Goal: Navigation & Orientation: Find specific page/section

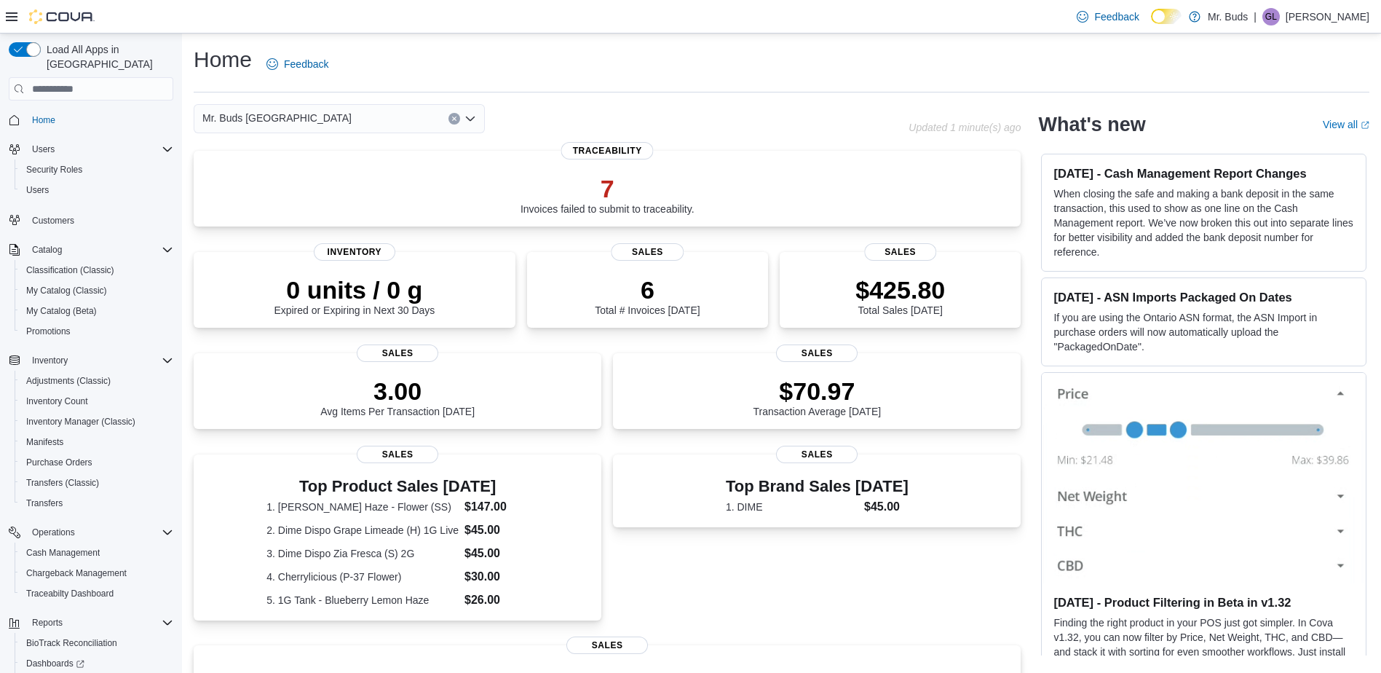
click at [474, 117] on icon "Open list of options" at bounding box center [470, 118] width 9 height 4
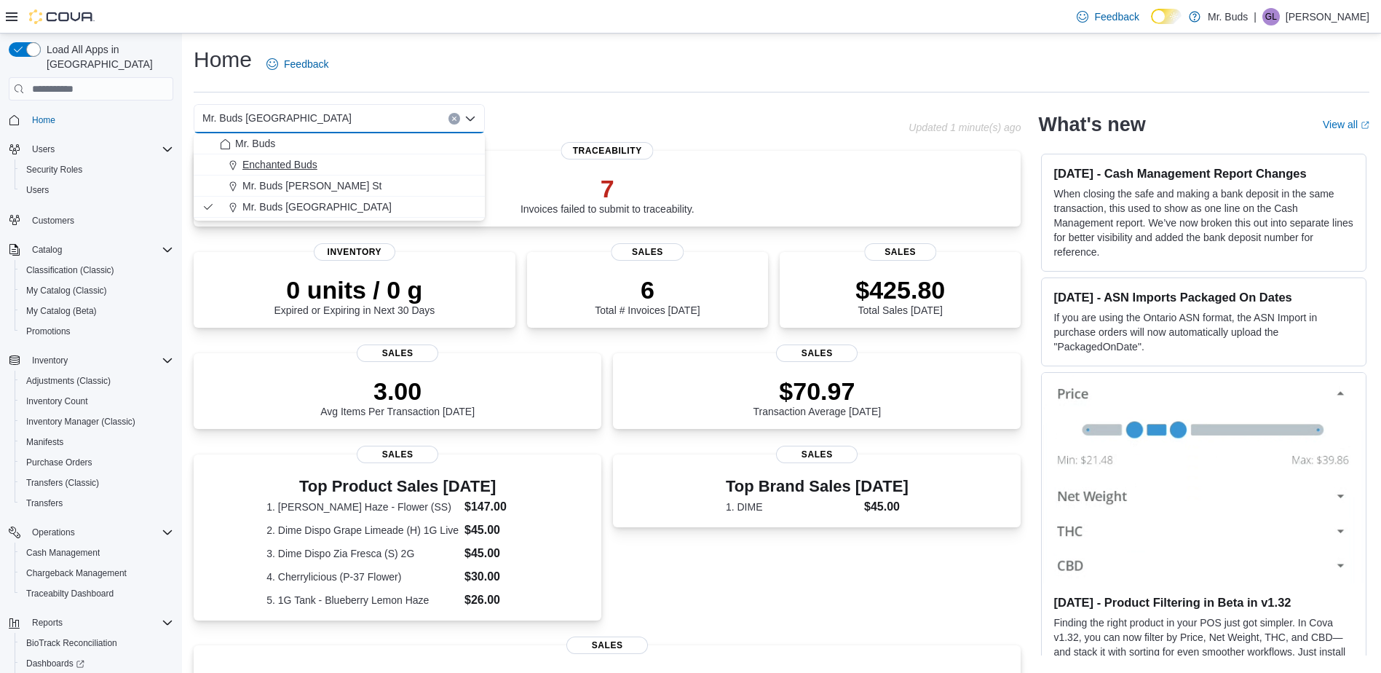
click at [436, 157] on div "Enchanted Buds" at bounding box center [348, 164] width 256 height 15
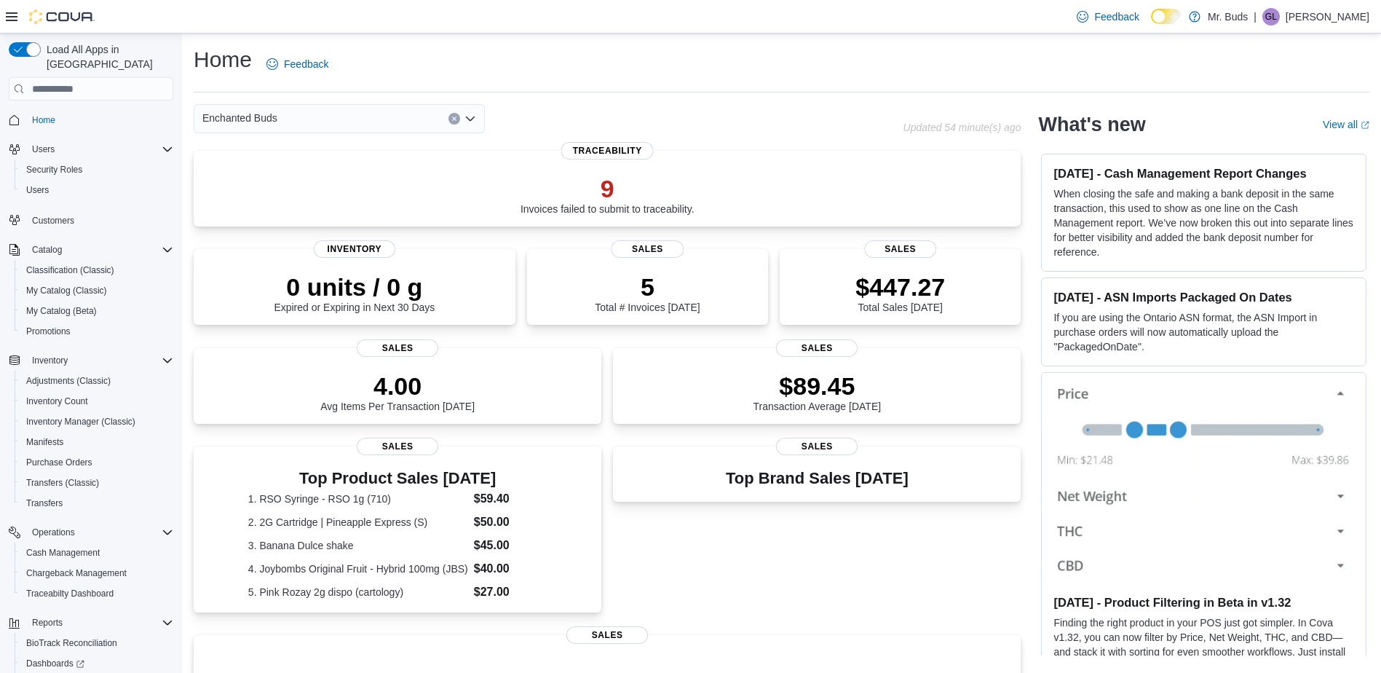
click at [475, 122] on icon "Open list of options" at bounding box center [470, 119] width 12 height 12
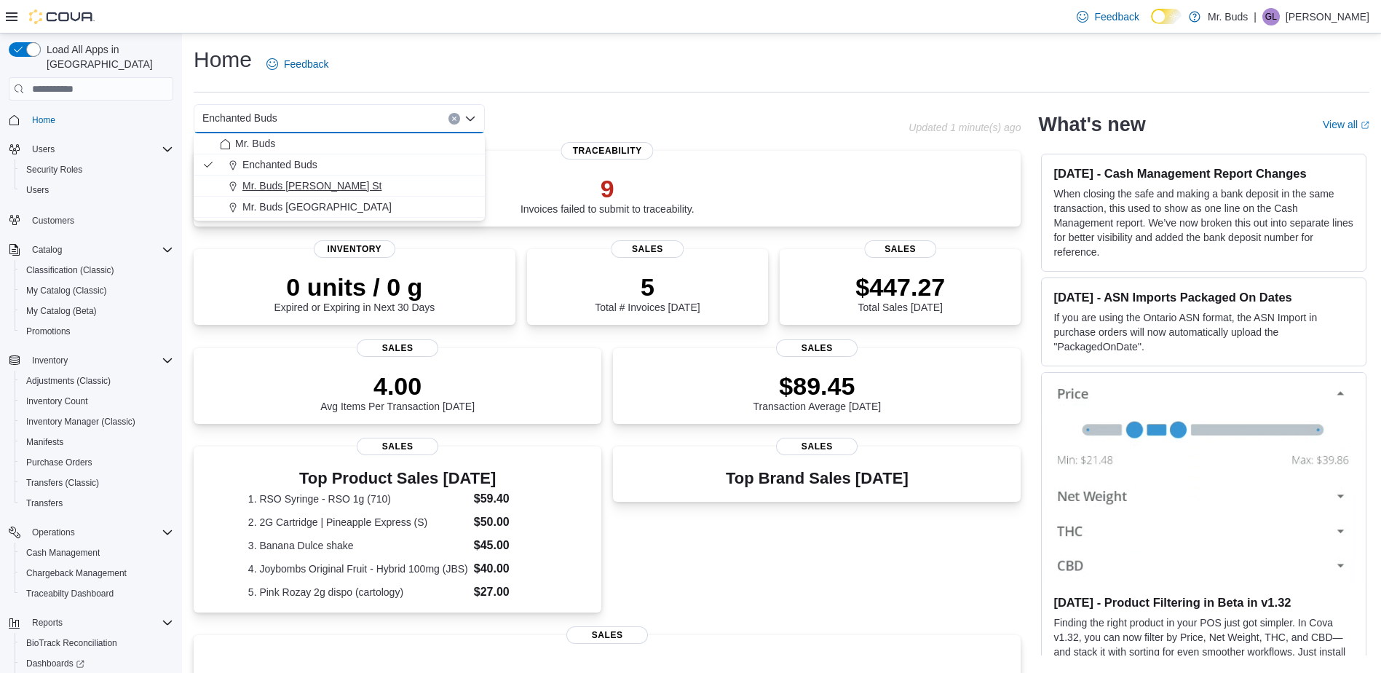
click at [454, 178] on div "Mr. Buds [PERSON_NAME] St" at bounding box center [348, 185] width 256 height 15
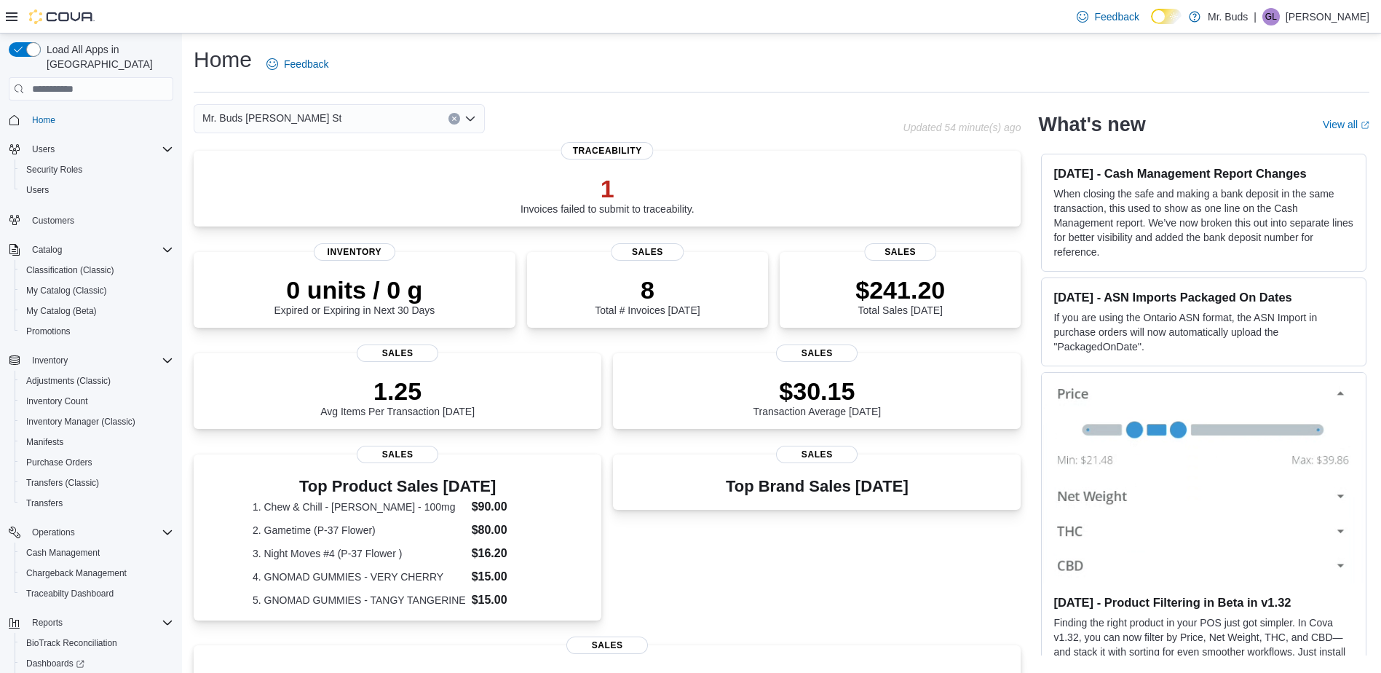
click at [474, 119] on icon "Open list of options" at bounding box center [470, 119] width 12 height 12
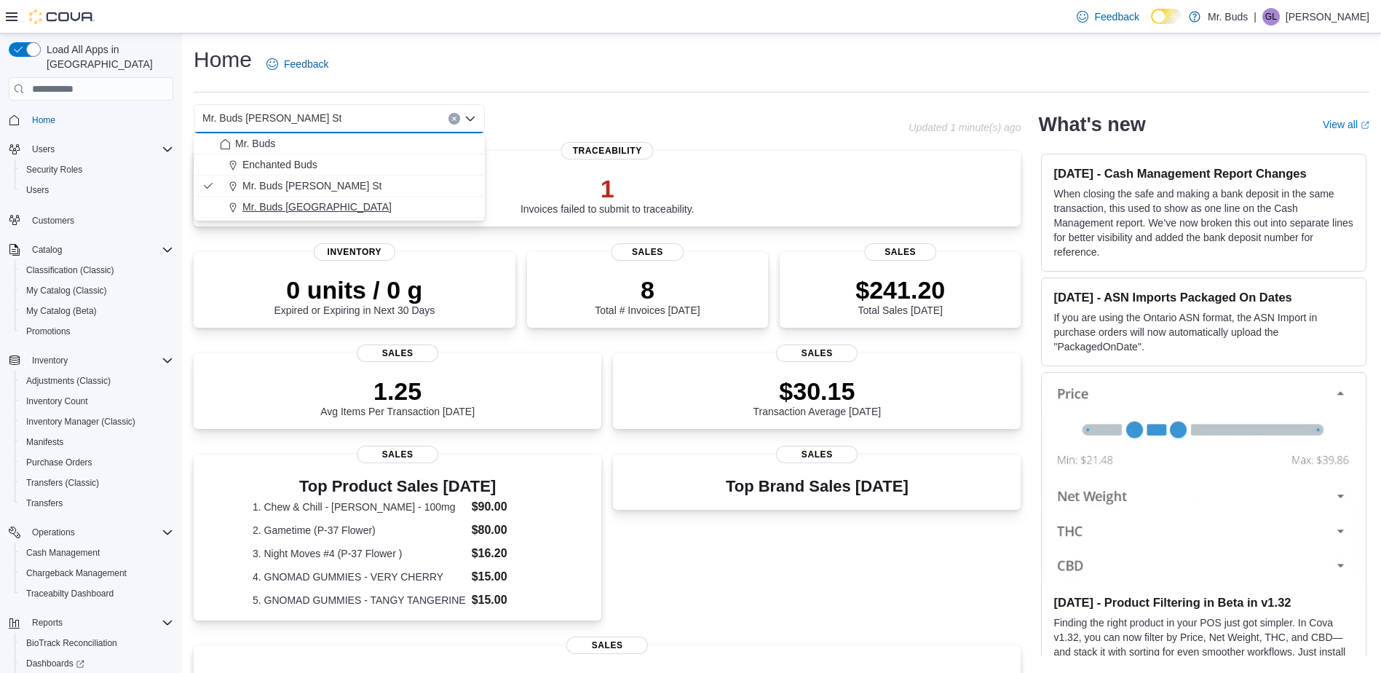
click at [437, 205] on div "Mr. Buds [GEOGRAPHIC_DATA]" at bounding box center [348, 206] width 256 height 15
